Goal: Transaction & Acquisition: Purchase product/service

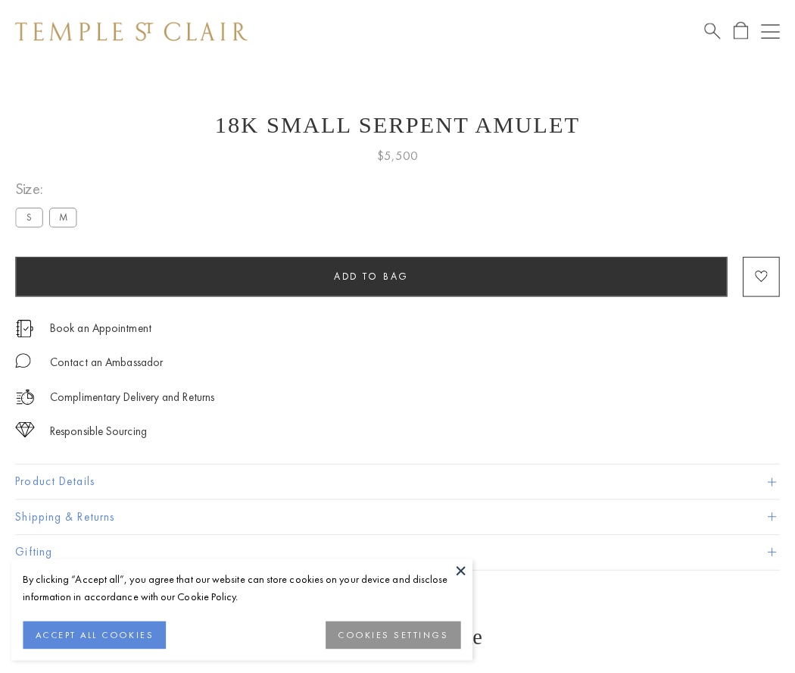
scroll to position [61, 0]
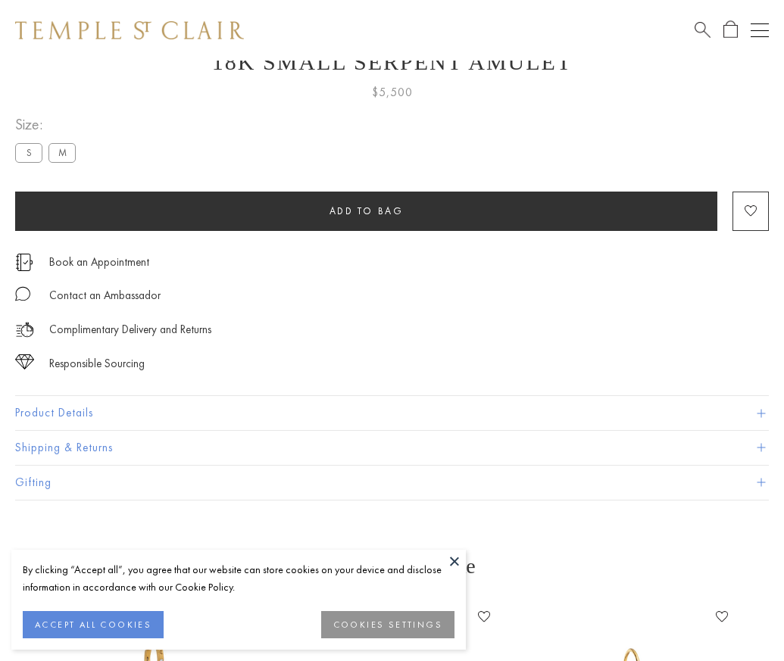
click at [366, 211] on span "Add to bag" at bounding box center [366, 211] width 74 height 13
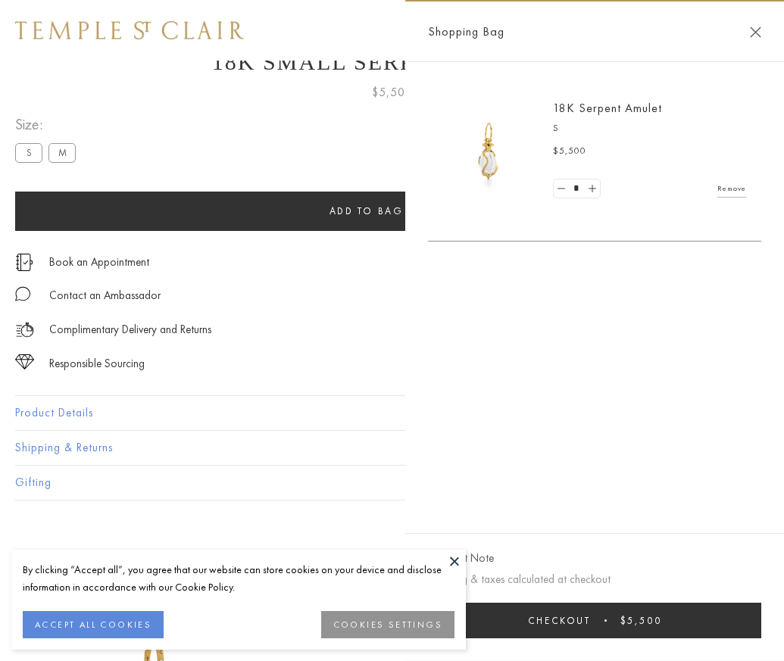
click at [591, 627] on span "Checkout" at bounding box center [559, 620] width 63 height 13
